Goal: Navigation & Orientation: Go to known website

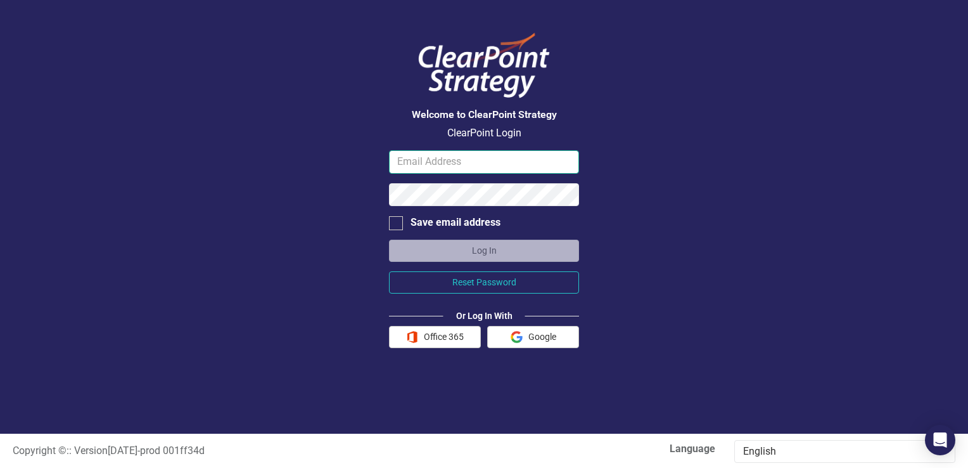
click at [476, 167] on input "email" at bounding box center [484, 161] width 190 height 23
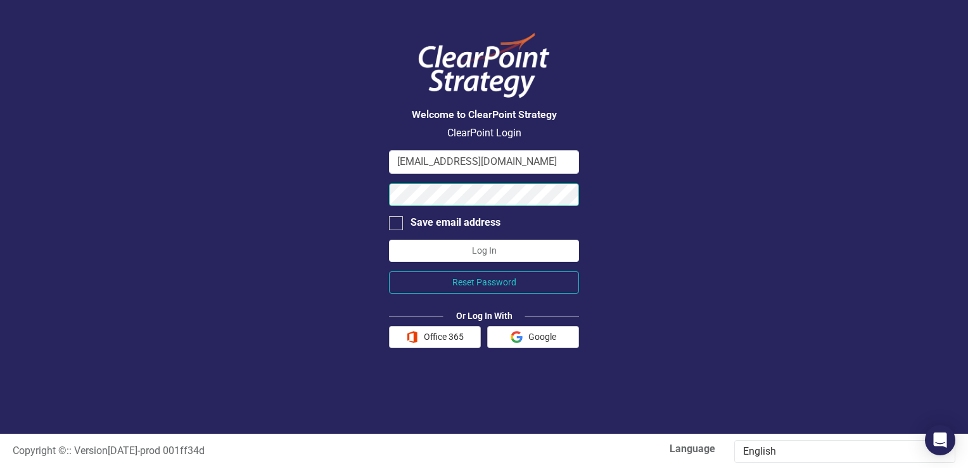
click at [389, 239] on button "Log In" at bounding box center [484, 250] width 190 height 22
drag, startPoint x: 528, startPoint y: 158, endPoint x: 322, endPoint y: 161, distance: 206.5
click at [322, 161] on div "Welcome to ClearPoint Strategy ClearPoint Login [EMAIL_ADDRESS][DOMAIN_NAME] Sa…" at bounding box center [484, 216] width 968 height 433
click at [445, 252] on button "Log In" at bounding box center [484, 250] width 190 height 22
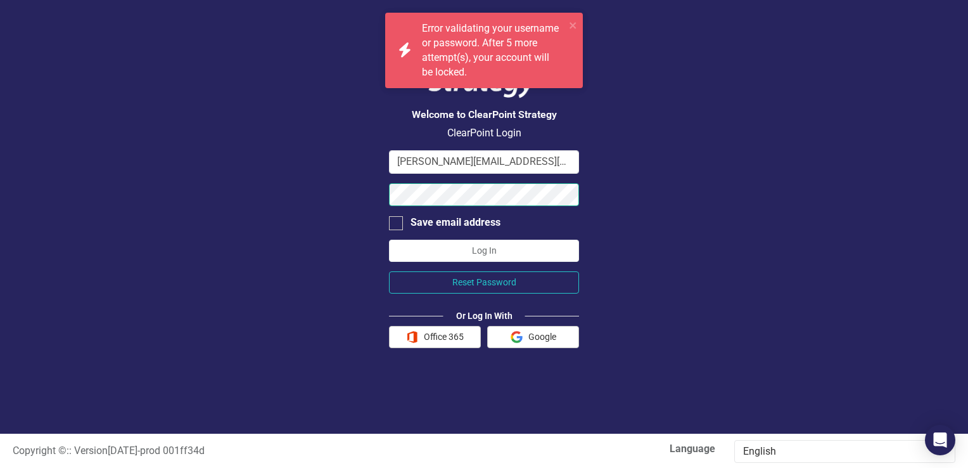
click at [361, 189] on div "Welcome to ClearPoint Strategy ClearPoint Login [EMAIL_ADDRESS][PERSON_NAME][DO…" at bounding box center [484, 216] width 968 height 433
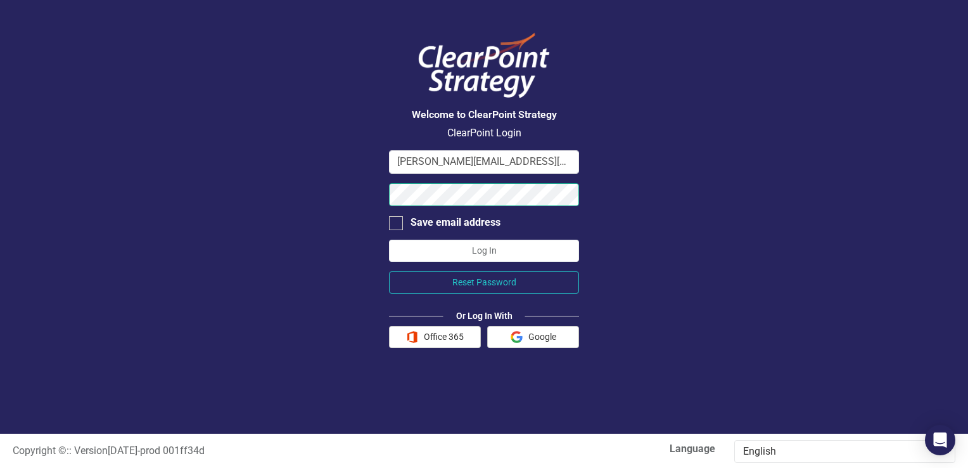
click at [389, 239] on button "Log In" at bounding box center [484, 250] width 190 height 22
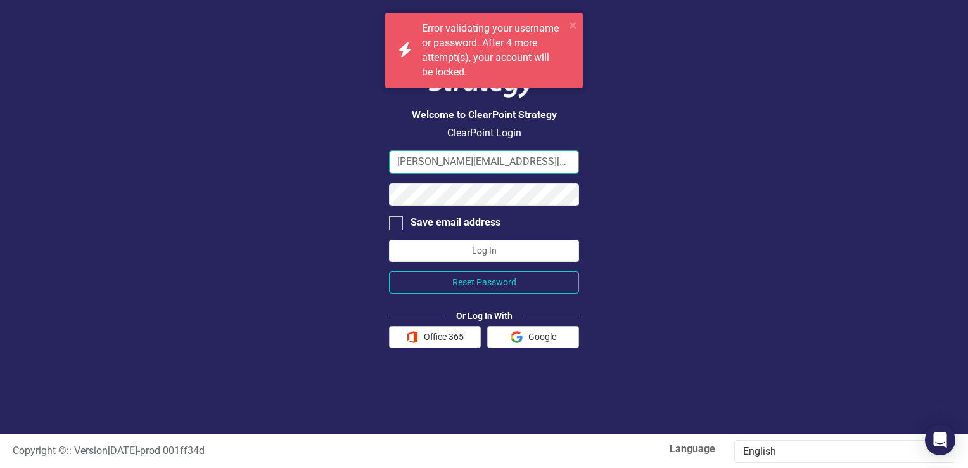
drag, startPoint x: 563, startPoint y: 163, endPoint x: 348, endPoint y: 154, distance: 215.6
click at [348, 154] on div "Welcome to ClearPoint Strategy ClearPoint Login [EMAIL_ADDRESS][PERSON_NAME][DO…" at bounding box center [484, 216] width 968 height 433
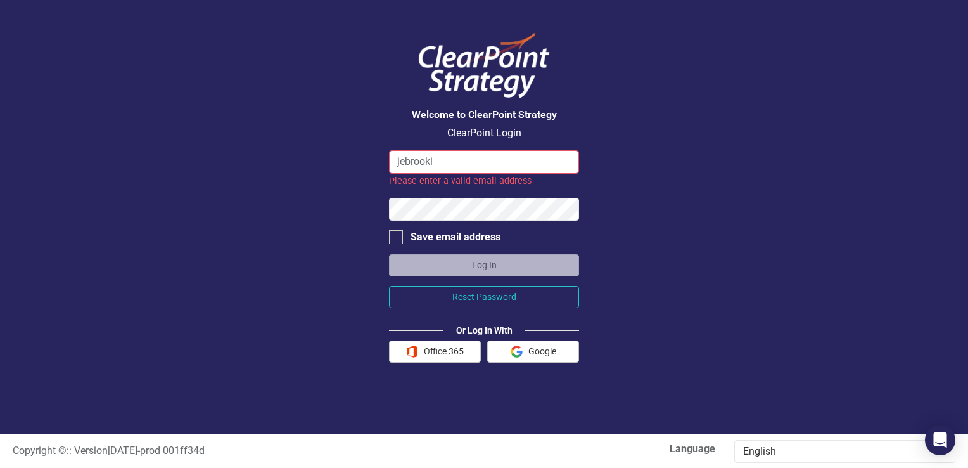
type input "[EMAIL_ADDRESS][DOMAIN_NAME]"
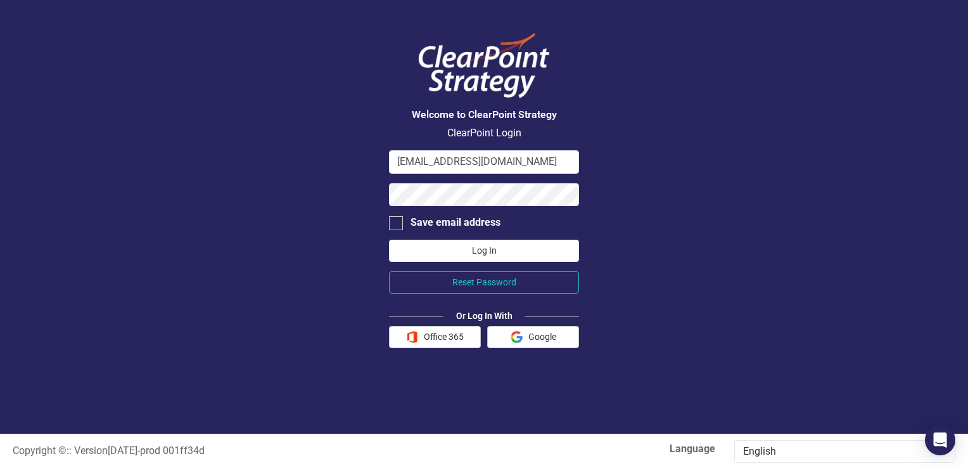
click at [494, 252] on button "Log In" at bounding box center [484, 250] width 190 height 22
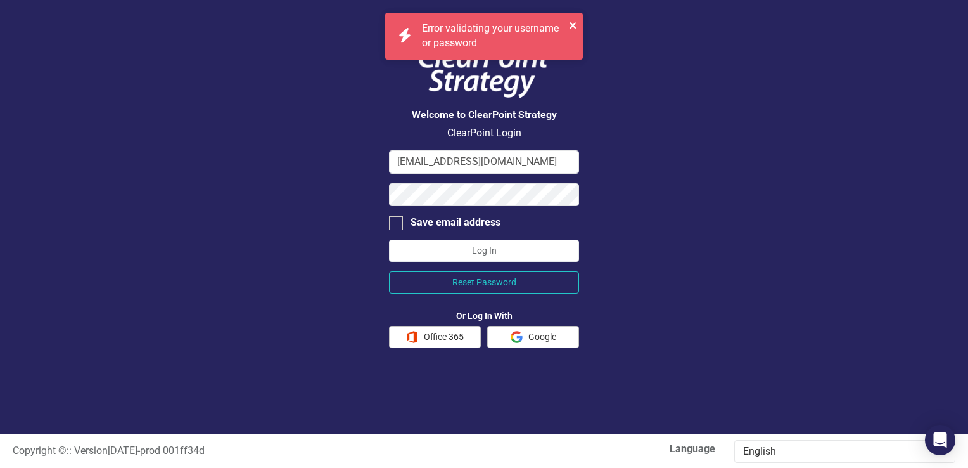
click at [574, 24] on icon "close" at bounding box center [573, 25] width 6 height 6
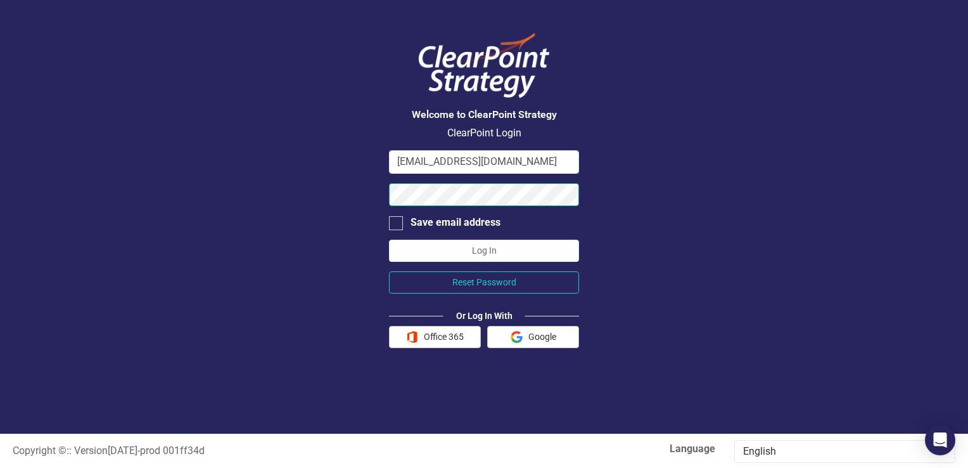
click at [290, 184] on div "Welcome to ClearPoint Strategy ClearPoint Login [EMAIL_ADDRESS][DOMAIN_NAME] Sa…" at bounding box center [484, 216] width 968 height 433
click at [389, 239] on button "Log In" at bounding box center [484, 250] width 190 height 22
